Goal: Understand process/instructions: Learn how to perform a task or action

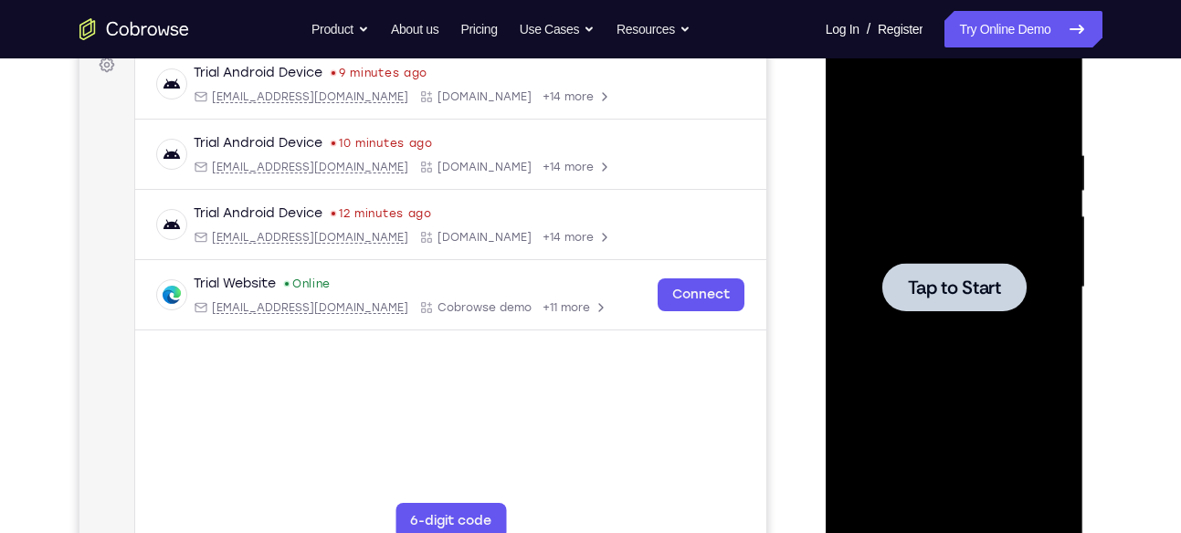
scroll to position [284, 0]
click at [916, 289] on span "Tap to Start" at bounding box center [954, 288] width 93 height 18
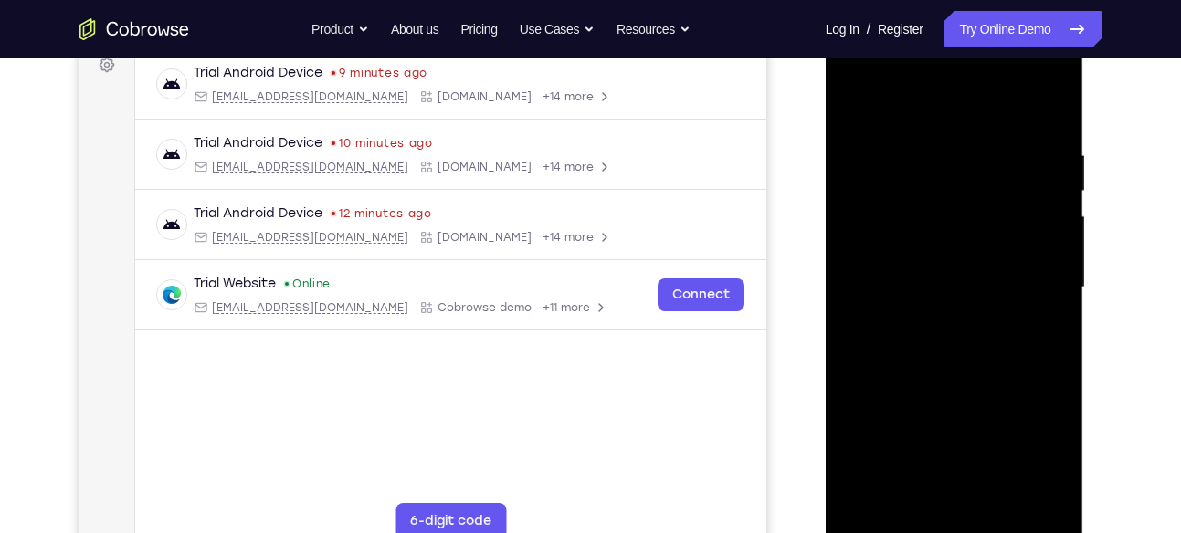
scroll to position [343, 0]
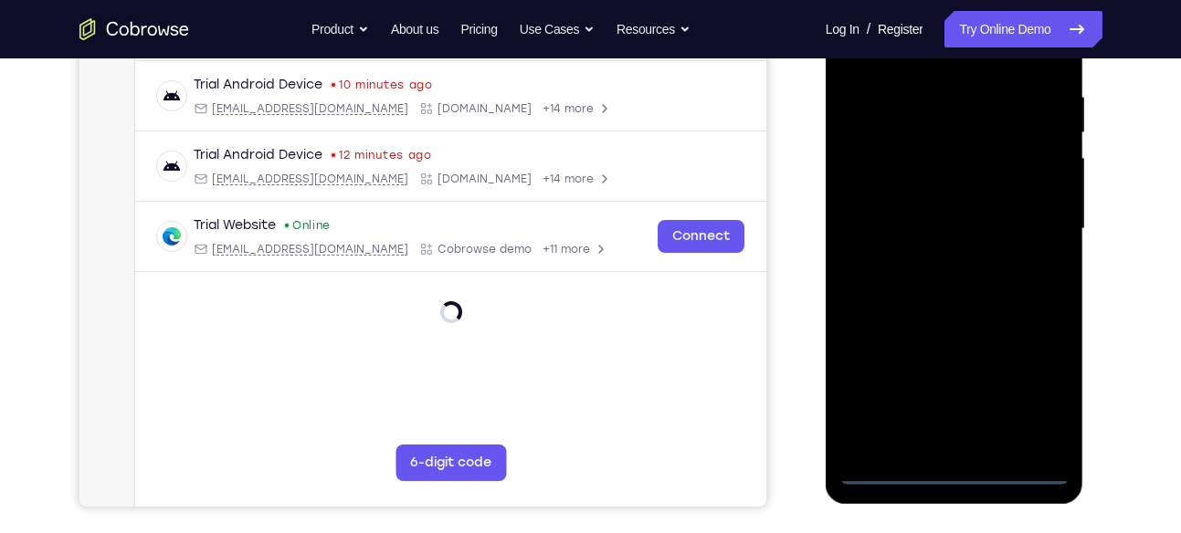
click at [948, 460] on div at bounding box center [954, 230] width 230 height 512
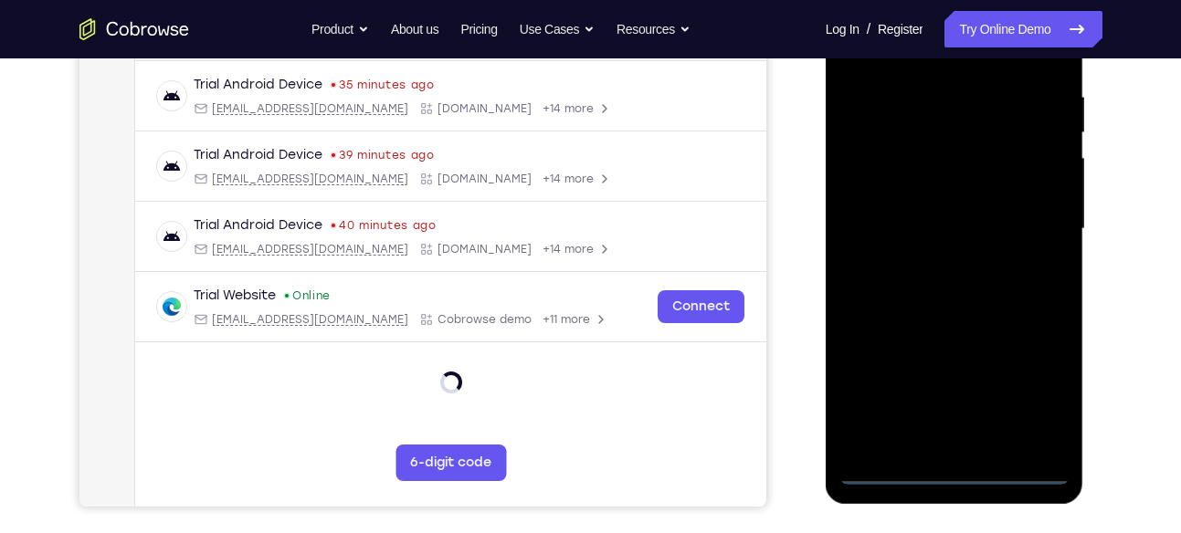
click at [958, 470] on div at bounding box center [954, 230] width 230 height 512
click at [1039, 397] on div at bounding box center [954, 230] width 230 height 512
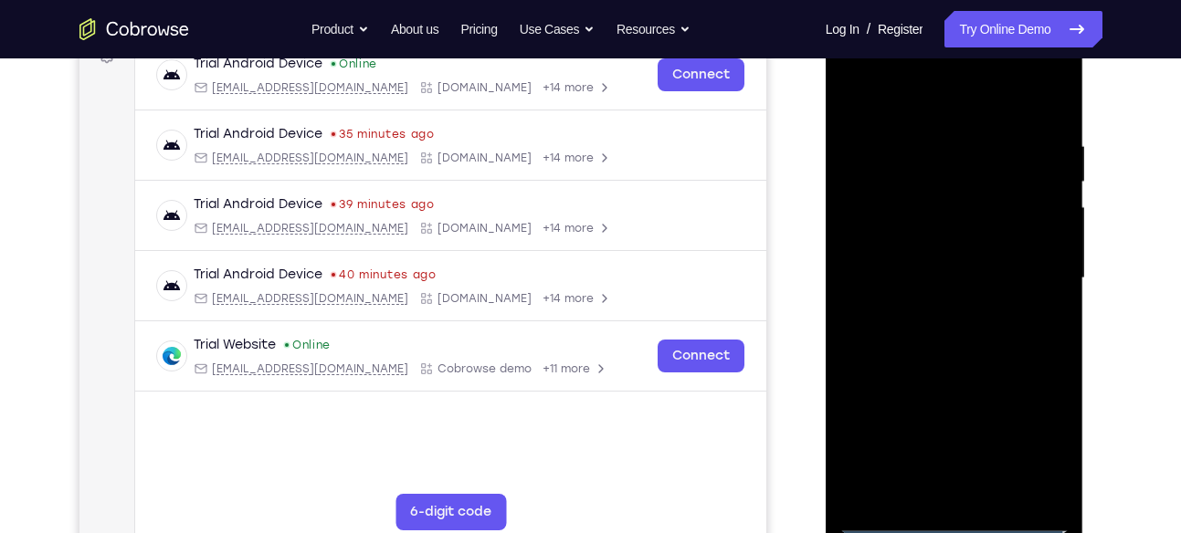
scroll to position [292, 0]
click at [902, 91] on div at bounding box center [954, 280] width 230 height 512
click at [881, 224] on div at bounding box center [954, 280] width 230 height 512
click at [911, 272] on div at bounding box center [954, 280] width 230 height 512
click at [985, 242] on div at bounding box center [954, 280] width 230 height 512
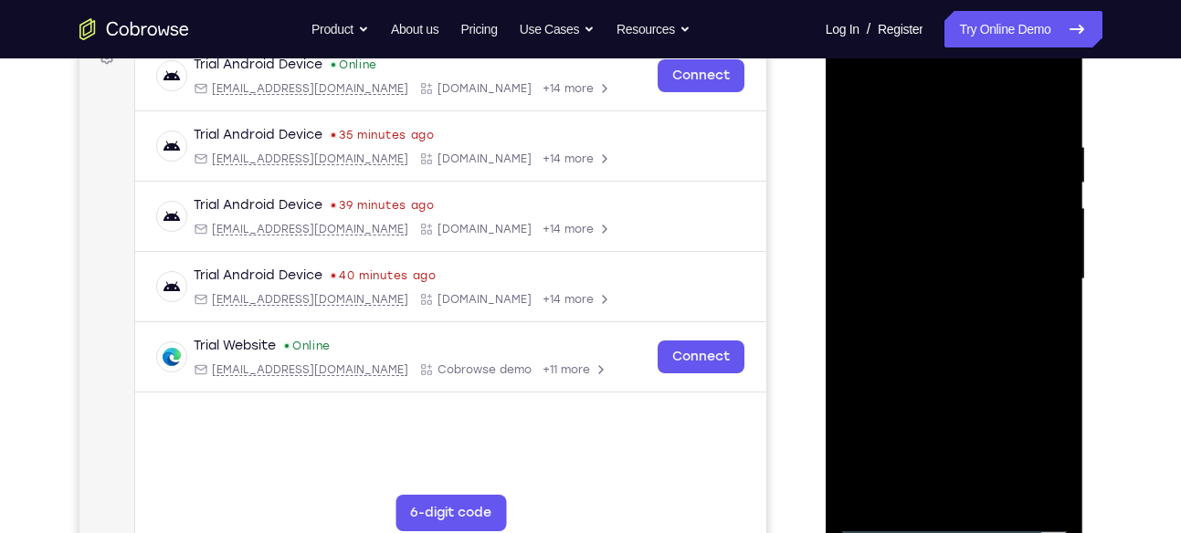
click at [962, 285] on div at bounding box center [954, 280] width 230 height 512
click at [944, 471] on div at bounding box center [954, 280] width 230 height 512
click at [1029, 92] on div at bounding box center [954, 280] width 230 height 512
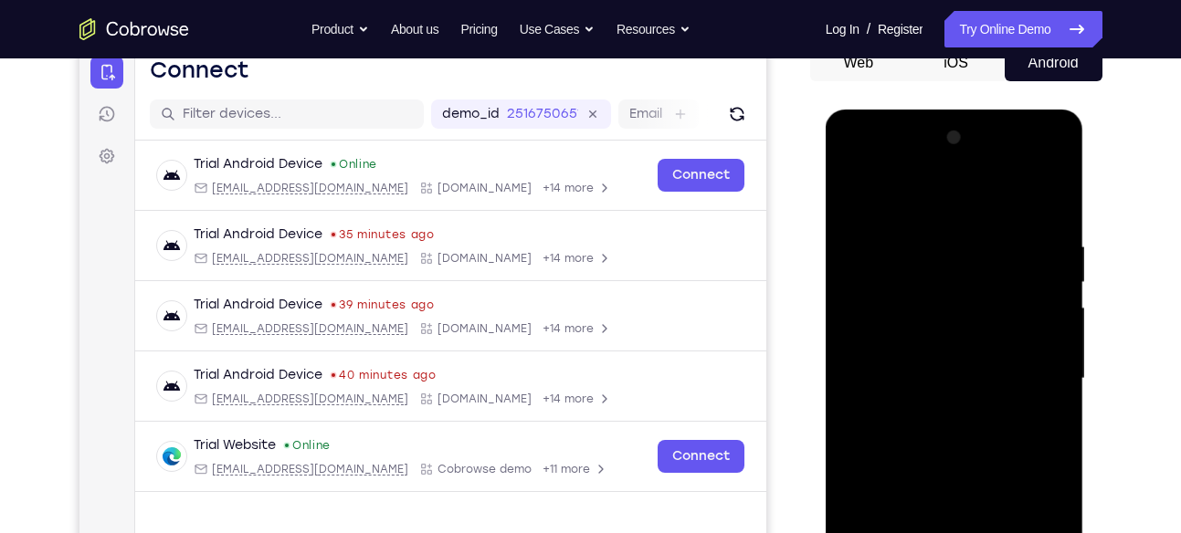
scroll to position [192, 0]
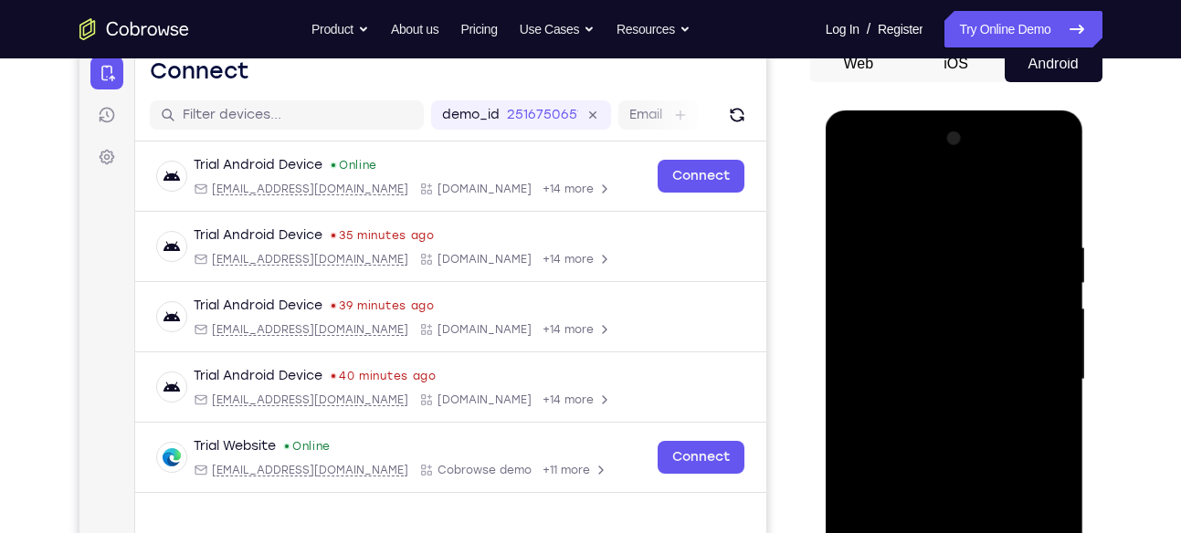
click at [1030, 191] on div at bounding box center [954, 380] width 230 height 512
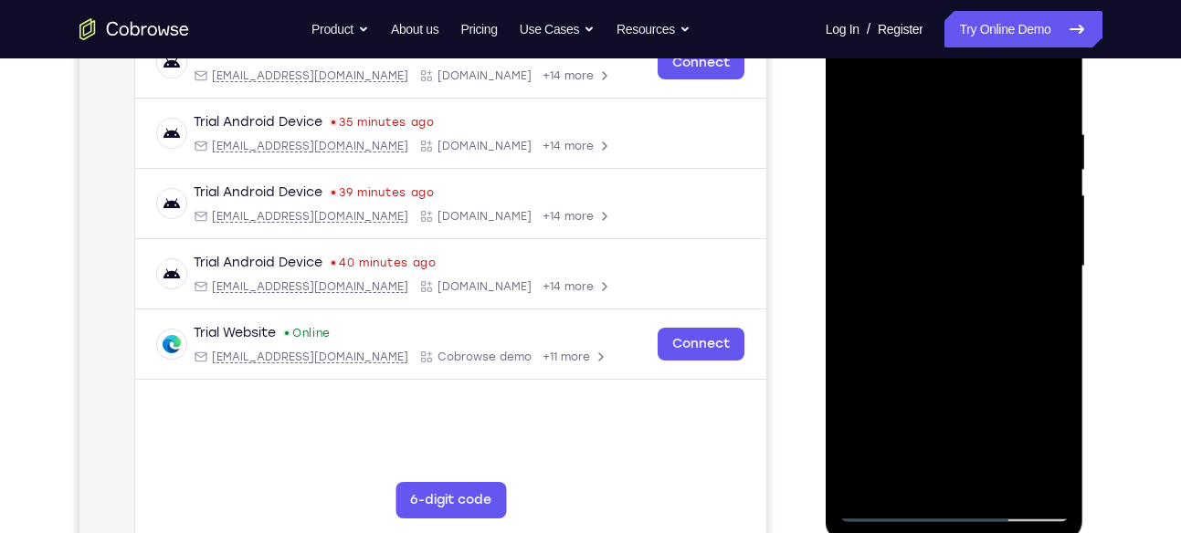
scroll to position [315, 0]
